Goal: Task Accomplishment & Management: Manage account settings

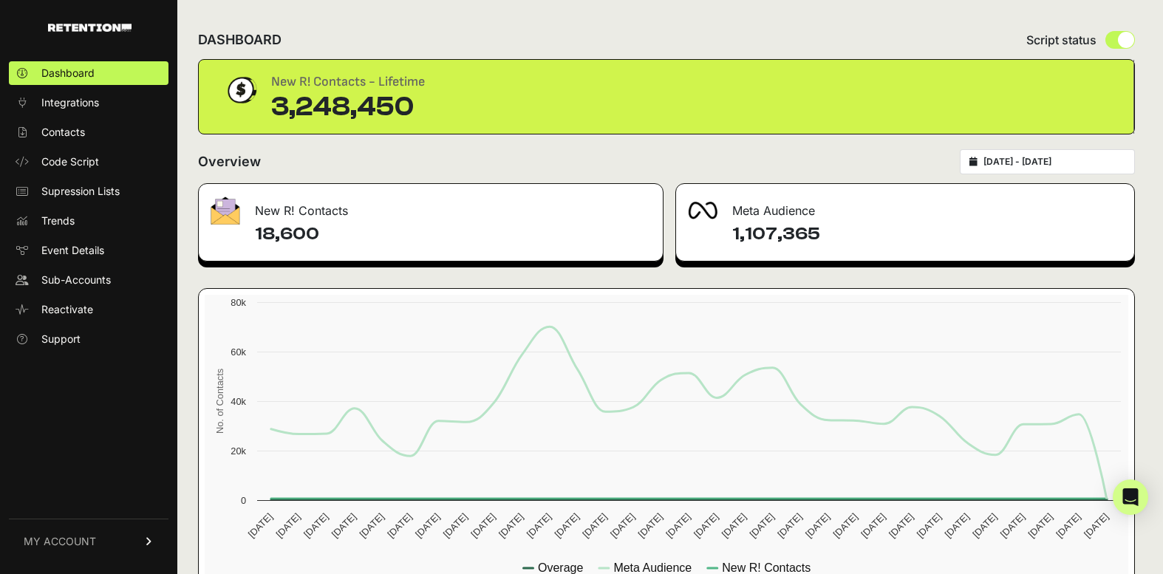
click at [109, 533] on link "MY ACCOUNT" at bounding box center [89, 541] width 160 height 45
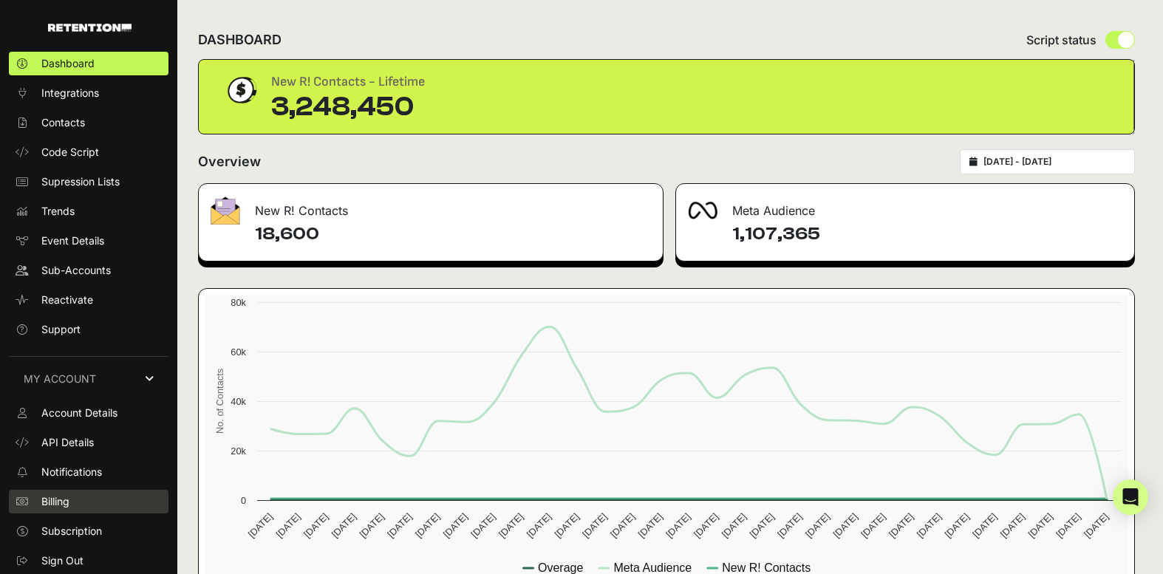
click at [106, 502] on link "Billing" at bounding box center [89, 502] width 160 height 24
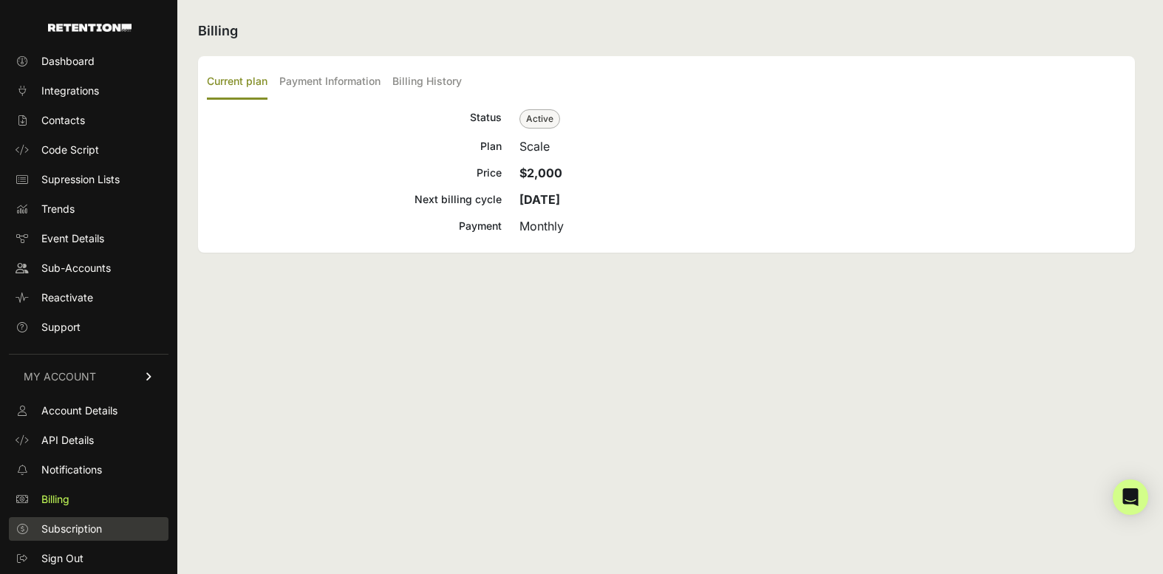
scroll to position [10, 0]
click at [102, 530] on span "Subscription" at bounding box center [71, 531] width 61 height 15
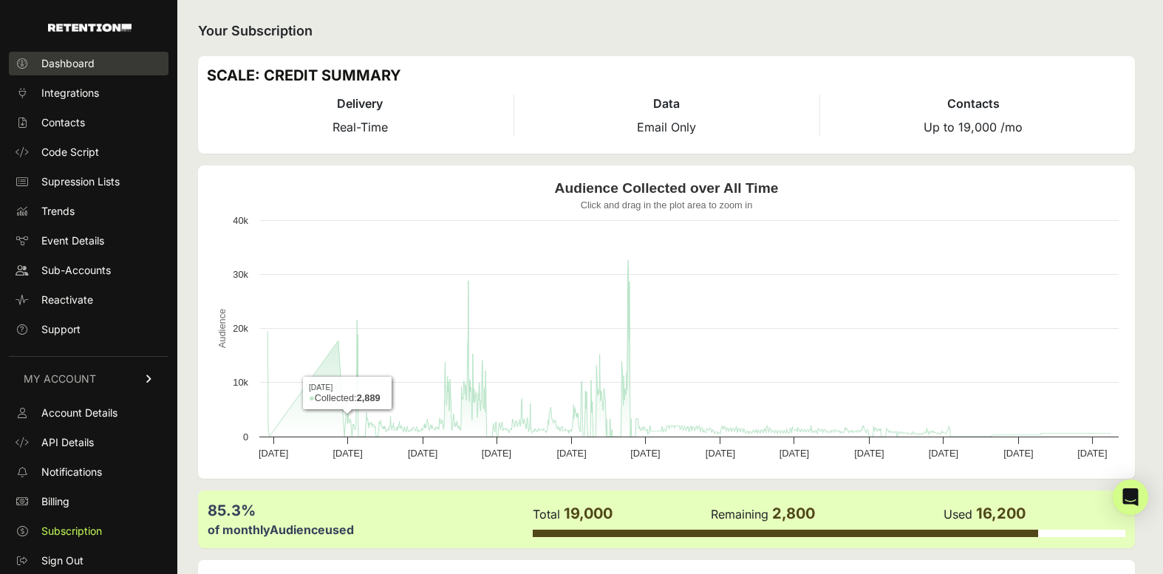
click at [80, 64] on span "Dashboard" at bounding box center [67, 63] width 53 height 15
